Goal: Information Seeking & Learning: Learn about a topic

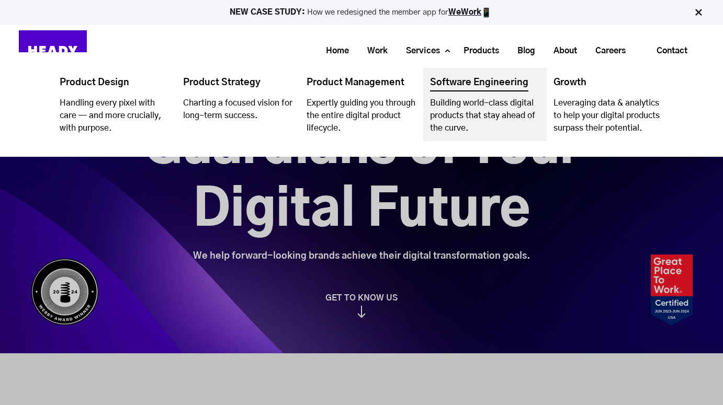
click at [469, 85] on link "Navigation Menu" at bounding box center [484, 104] width 123 height 73
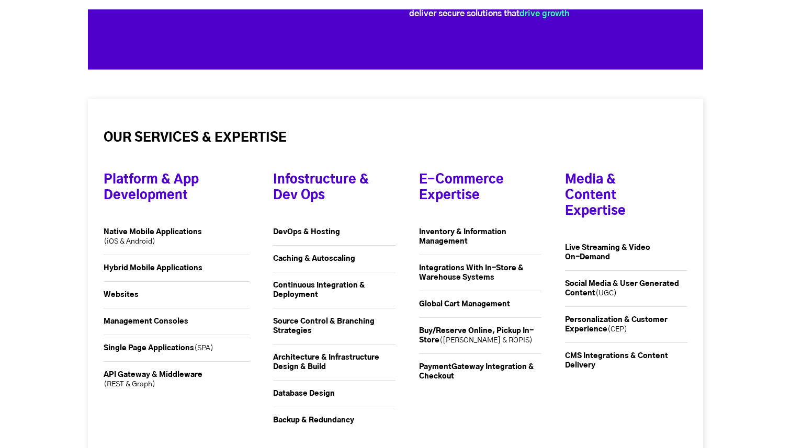
scroll to position [1366, 0]
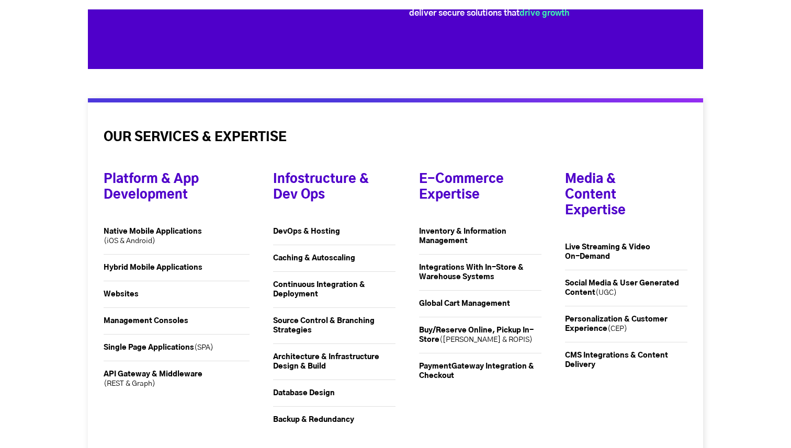
click at [320, 229] on strong "DevOps & Hosting" at bounding box center [306, 231] width 67 height 7
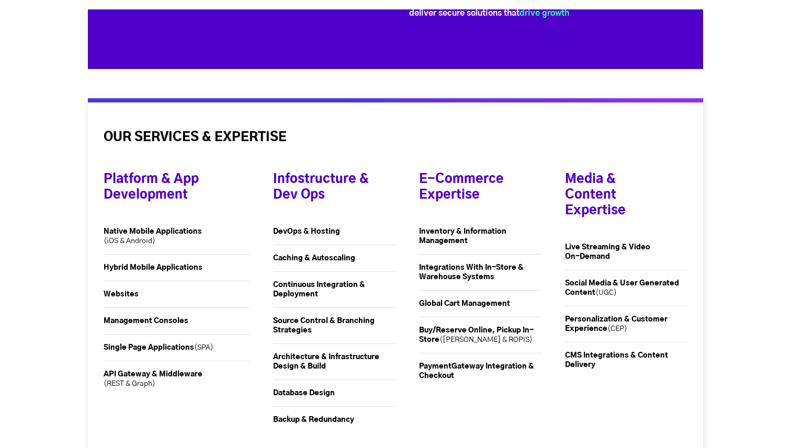
click at [315, 183] on h4 "Infostructure & Dev Ops" at bounding box center [325, 185] width 104 height 68
drag, startPoint x: 315, startPoint y: 183, endPoint x: 315, endPoint y: 347, distance: 163.7
click at [315, 347] on div "Infostructure & Dev Ops DevOps & Hosting Caching & Autoscaling Continuous Integ…" at bounding box center [322, 297] width 146 height 292
click at [315, 347] on li "Architecture & Infrastructure Design & Build" at bounding box center [334, 362] width 122 height 36
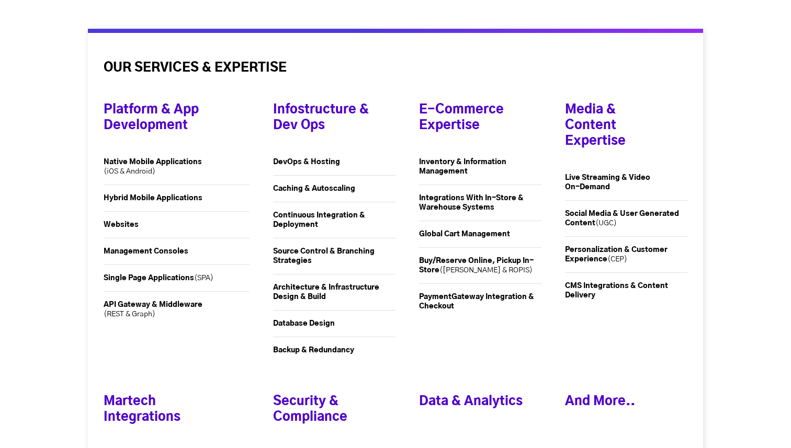
scroll to position [1436, 0]
drag, startPoint x: 267, startPoint y: 100, endPoint x: 341, endPoint y: 361, distance: 271.3
click at [341, 361] on div "Infostructure & Dev Ops DevOps & Hosting Caching & Autoscaling Continuous Integ…" at bounding box center [322, 227] width 146 height 292
click at [401, 355] on div "E-Commerce Expertise Inventory & Information Management Integrations With In-St…" at bounding box center [468, 227] width 146 height 292
drag, startPoint x: 416, startPoint y: 104, endPoint x: 521, endPoint y: 307, distance: 228.7
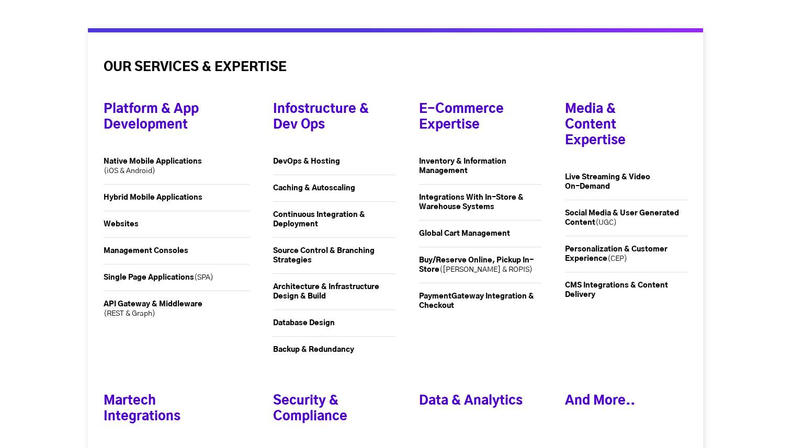
click at [521, 307] on div "E-Commerce Expertise Inventory & Information Management Integrations With In-St…" at bounding box center [468, 227] width 146 height 292
click at [521, 307] on li "Payment Gateway Integration & Checkout" at bounding box center [480, 305] width 122 height 45
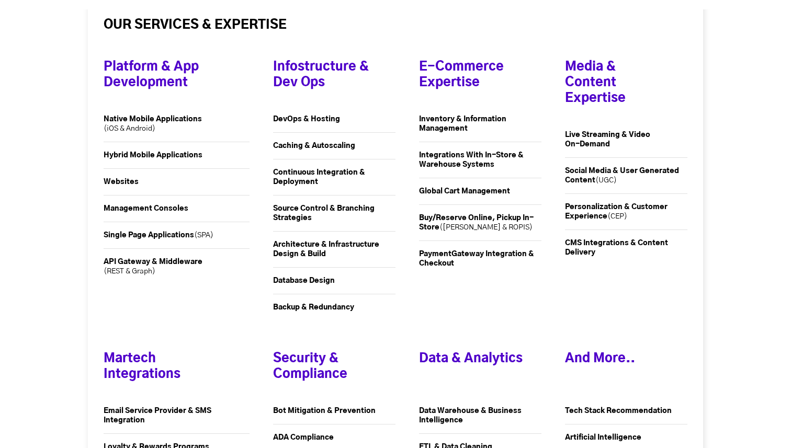
scroll to position [1468, 0]
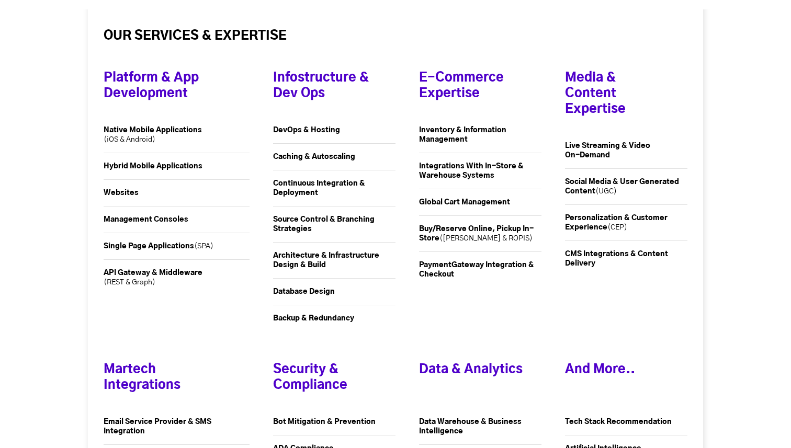
click at [305, 74] on h4 "Infostructure & Dev Ops" at bounding box center [325, 83] width 104 height 68
drag, startPoint x: 270, startPoint y: 128, endPoint x: 371, endPoint y: 130, distance: 100.4
click at [371, 130] on div "Infostructure & Dev Ops DevOps & Hosting Caching & Autoscaling Continuous Integ…" at bounding box center [322, 195] width 146 height 292
click at [313, 173] on li "Continuous Integration & Deployment" at bounding box center [334, 188] width 122 height 36
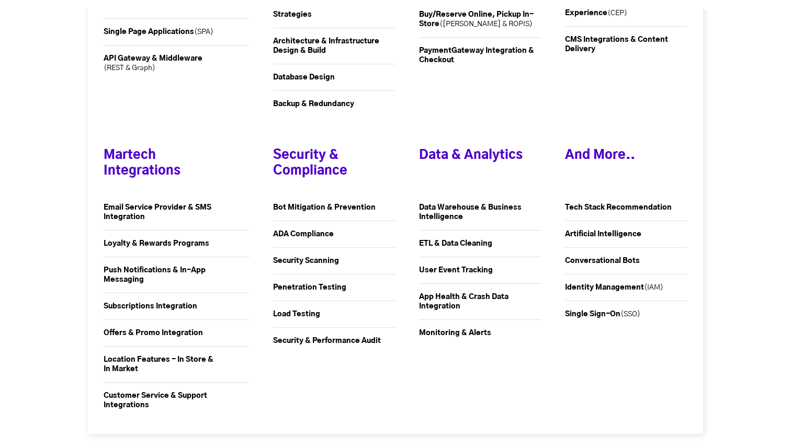
scroll to position [1683, 0]
click at [315, 258] on strong "Security Scanning" at bounding box center [306, 260] width 66 height 7
click at [307, 203] on li "Bot Mitigation & Prevention" at bounding box center [334, 207] width 122 height 27
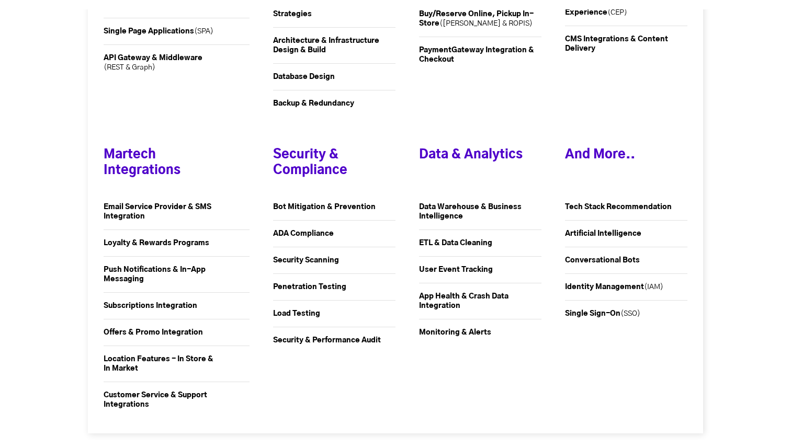
click at [301, 231] on strong "ADA Compliance" at bounding box center [303, 233] width 61 height 7
click at [298, 255] on li "Security Scanning" at bounding box center [334, 260] width 122 height 27
click at [293, 315] on strong "Load Testing" at bounding box center [296, 313] width 47 height 7
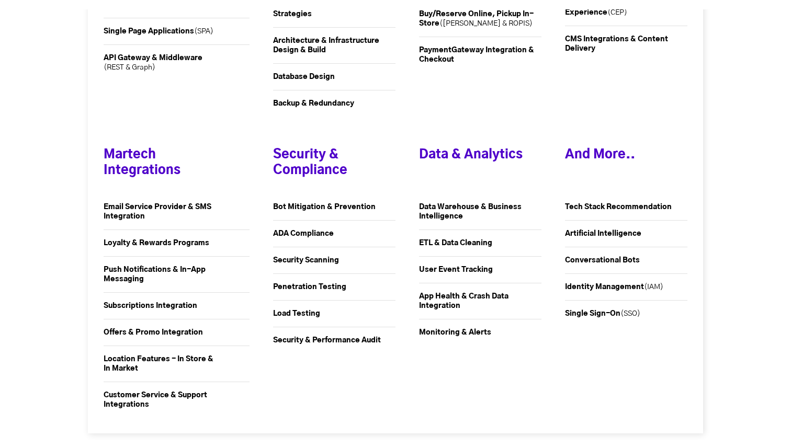
click at [303, 343] on strong "Security & Performance Audit" at bounding box center [327, 340] width 108 height 7
click at [505, 218] on li "Data Warehouse & Business Intelligence" at bounding box center [480, 212] width 122 height 36
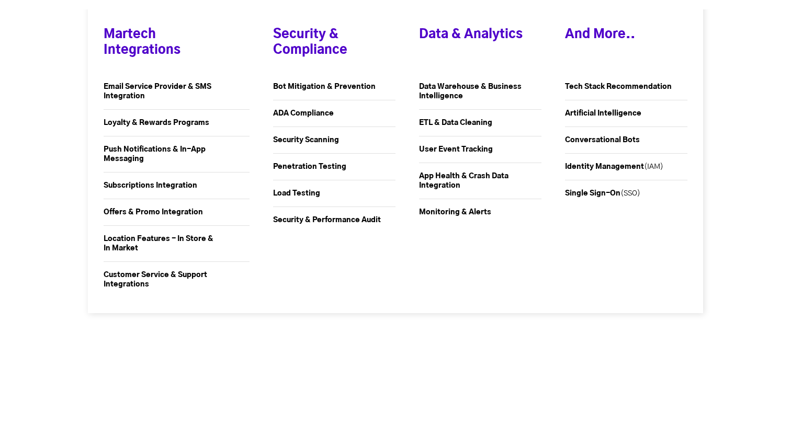
scroll to position [1791, 0]
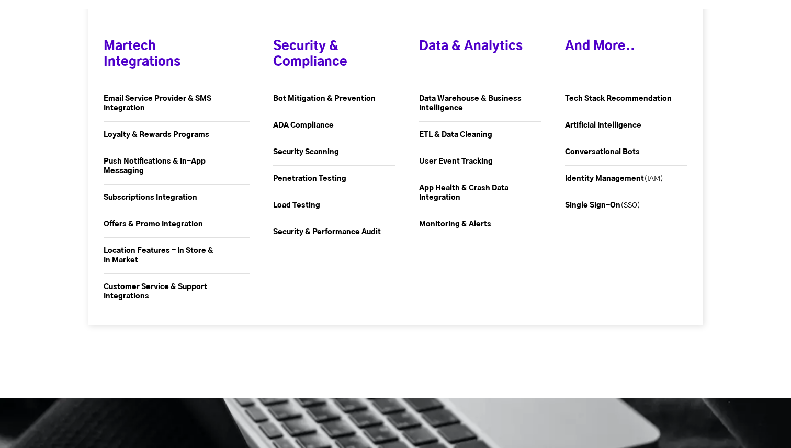
click at [625, 91] on li "Tech Stack Recommendation" at bounding box center [626, 99] width 122 height 27
click at [617, 100] on strong "Tech Stack Recommendation" at bounding box center [618, 98] width 107 height 7
click at [585, 216] on li "Single Sign-On (SSO)" at bounding box center [626, 205] width 122 height 26
drag, startPoint x: 167, startPoint y: 294, endPoint x: 105, endPoint y: 44, distance: 257.1
click at [105, 44] on div "Martech Integrations Email Service Provider & SMS Integration Loyalty & Rewards…" at bounding box center [177, 164] width 146 height 292
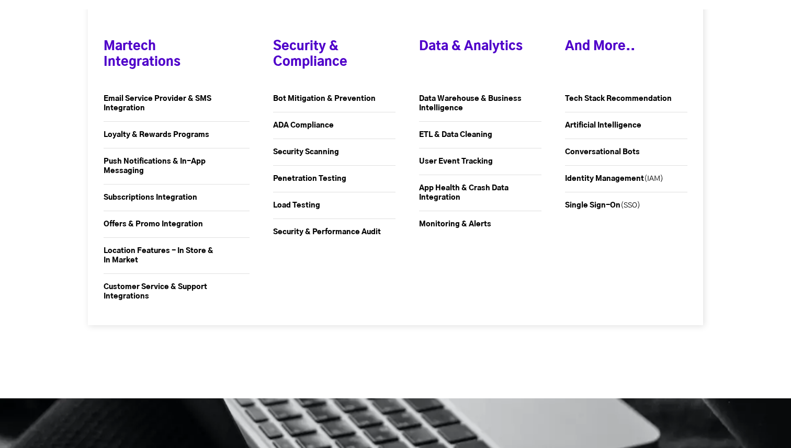
click at [183, 96] on strong "Email Service Provider & SMS Integration" at bounding box center [158, 103] width 108 height 17
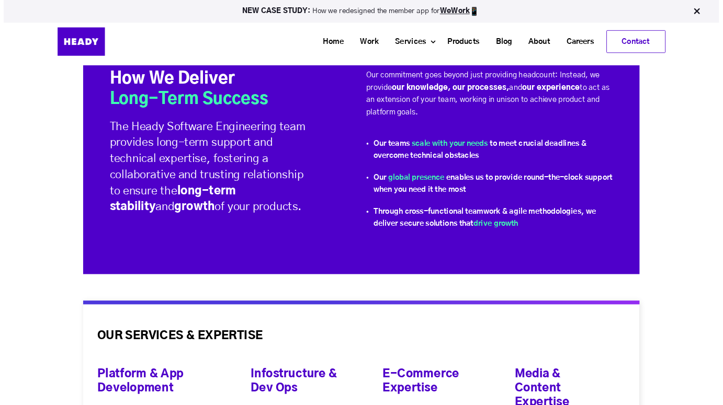
scroll to position [1132, 0]
